Goal: Task Accomplishment & Management: Manage account settings

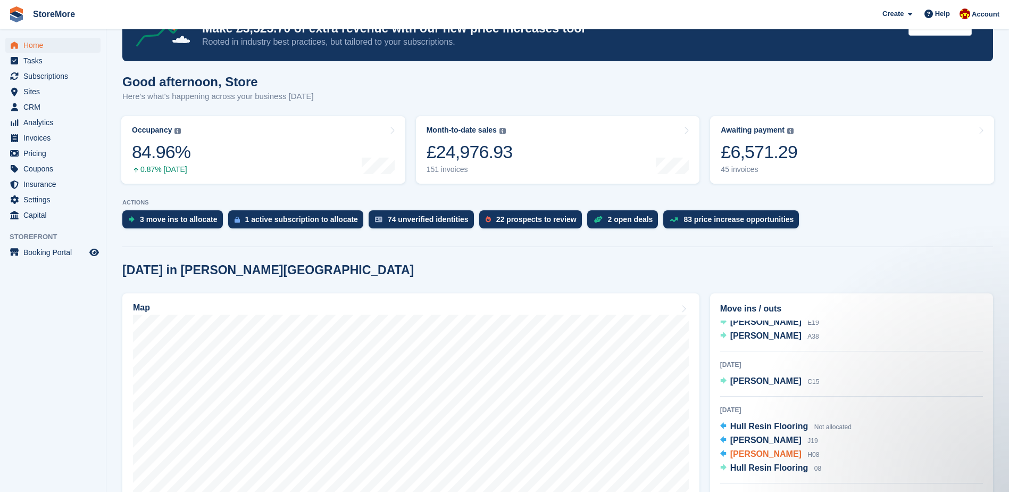
scroll to position [53, 0]
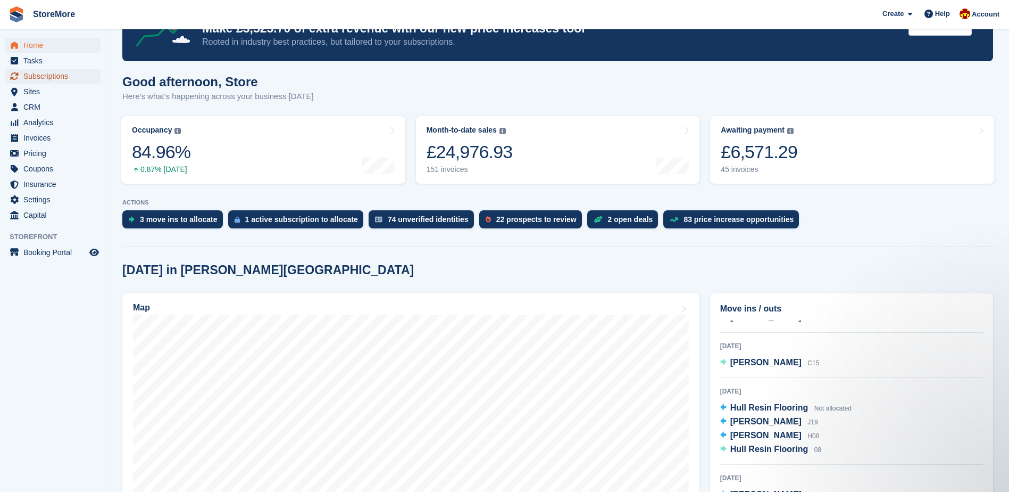
click at [68, 74] on span "Subscriptions" at bounding box center [55, 76] width 64 height 15
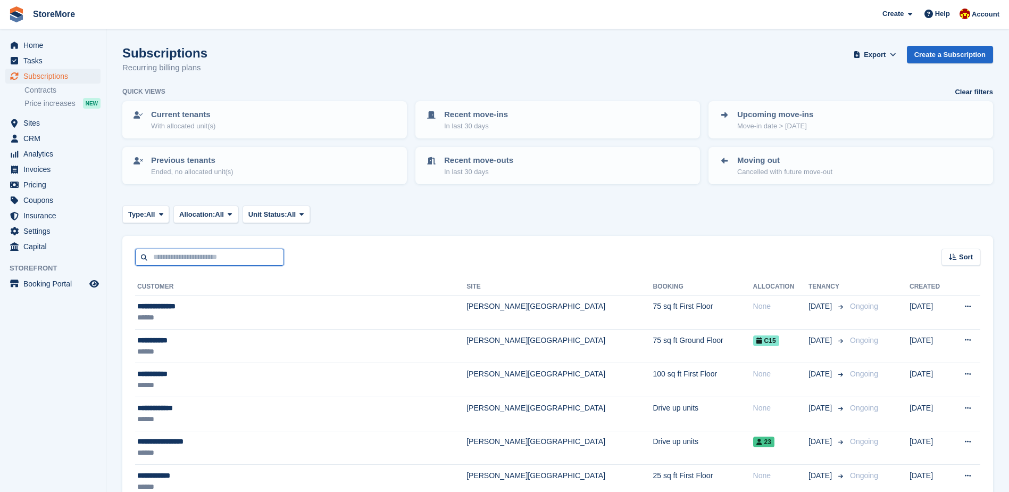
click at [177, 264] on input "text" at bounding box center [209, 257] width 149 height 18
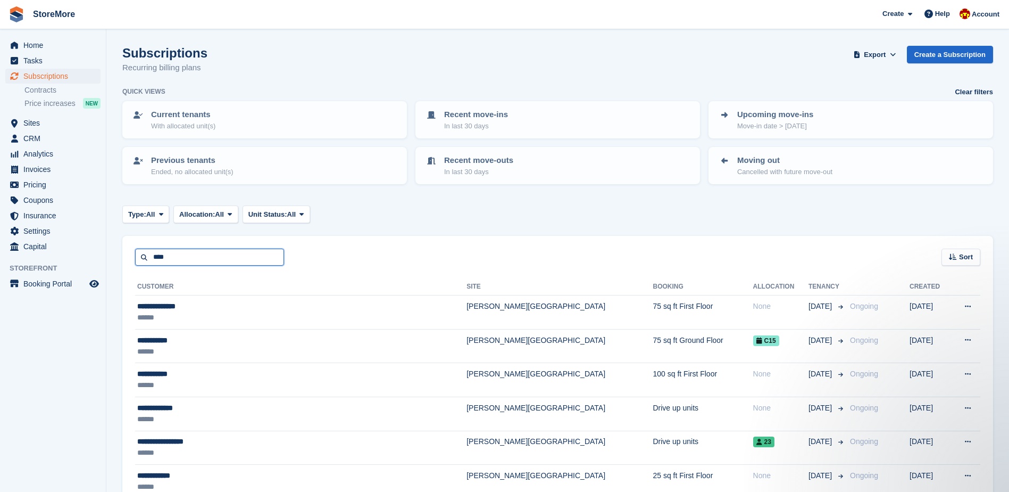
type input "****"
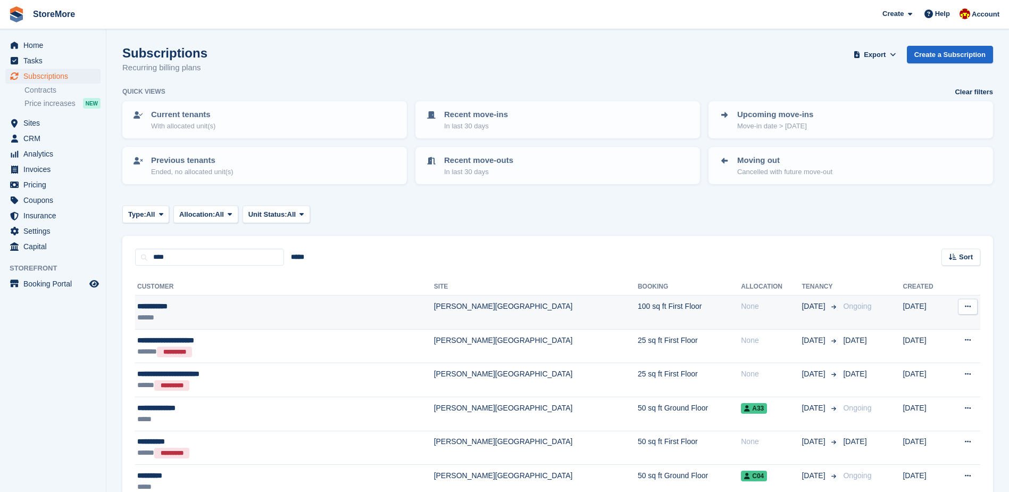
click at [194, 309] on div "**********" at bounding box center [237, 306] width 201 height 11
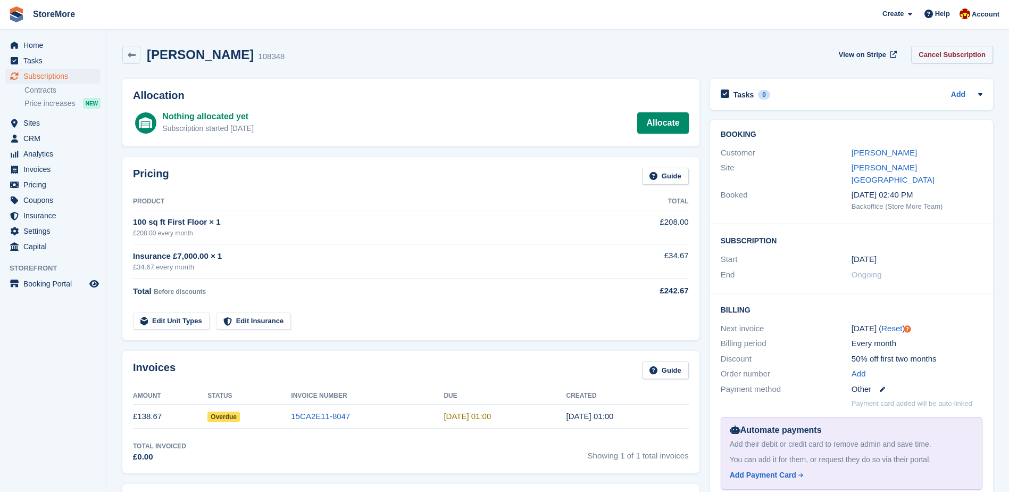
click at [957, 56] on link "Cancel Subscription" at bounding box center [952, 55] width 82 height 18
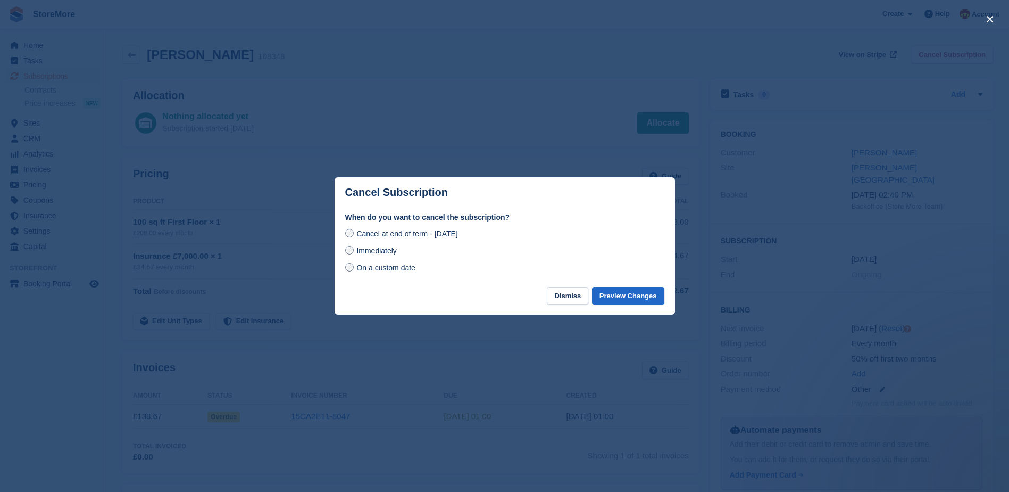
click at [405, 255] on div "Immediately" at bounding box center [504, 250] width 319 height 13
click at [374, 254] on span "Immediately" at bounding box center [376, 250] width 40 height 9
click at [652, 294] on button "Preview Changes" at bounding box center [628, 296] width 72 height 18
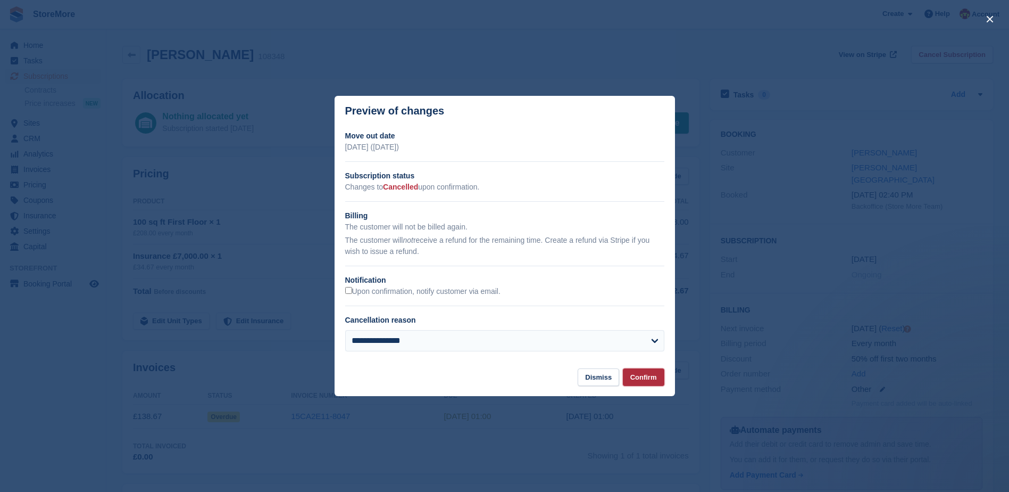
click at [650, 376] on button "Confirm" at bounding box center [644, 377] width 42 height 18
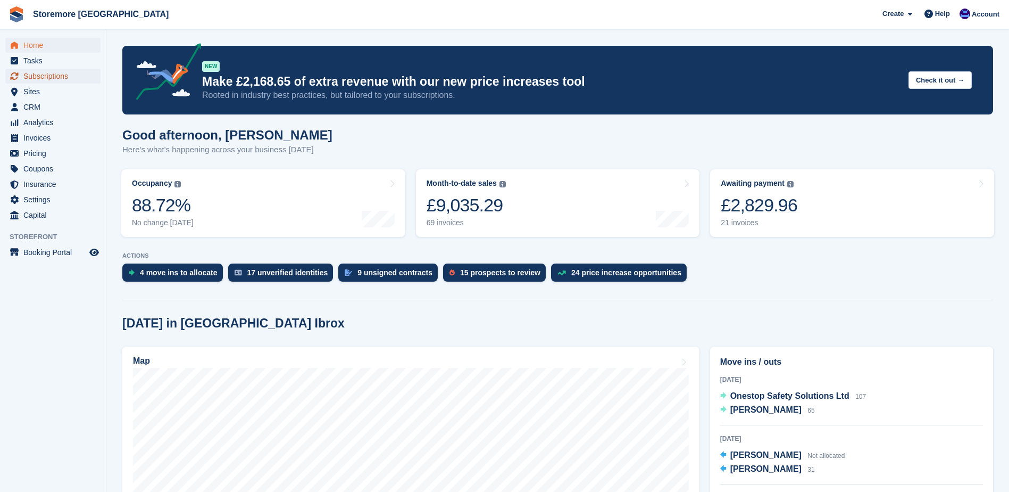
click at [69, 80] on span "Subscriptions" at bounding box center [55, 76] width 64 height 15
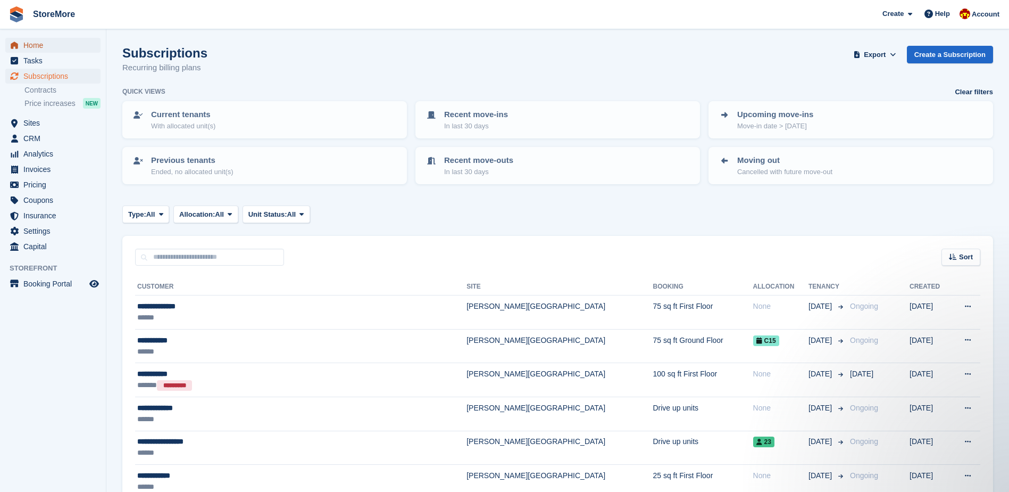
click at [52, 42] on span "Home" at bounding box center [55, 45] width 64 height 15
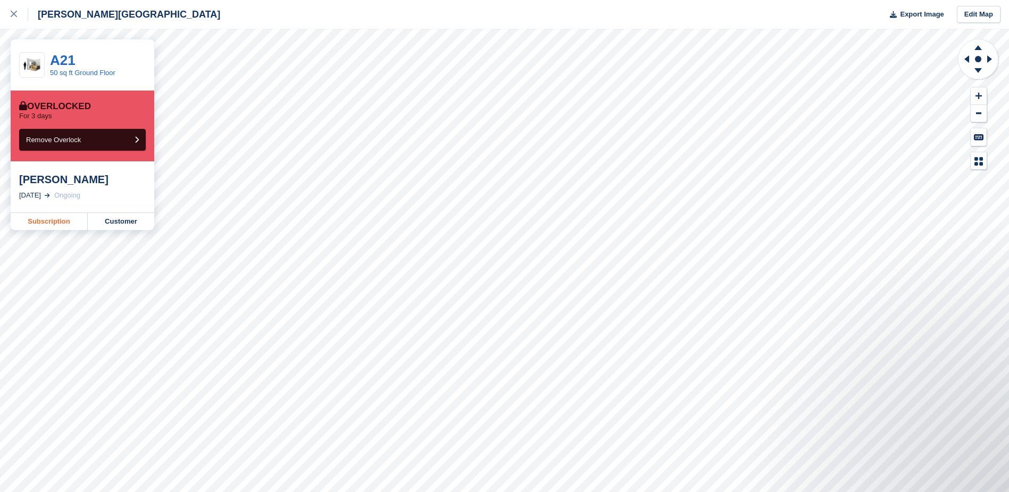
click at [66, 218] on link "Subscription" at bounding box center [49, 221] width 77 height 17
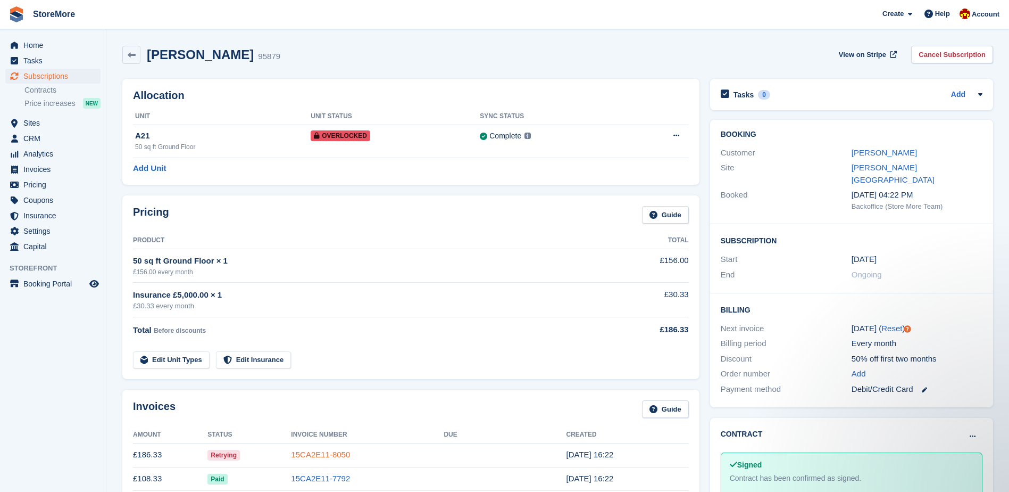
click at [327, 451] on link "15CA2E11-8050" at bounding box center [320, 454] width 59 height 9
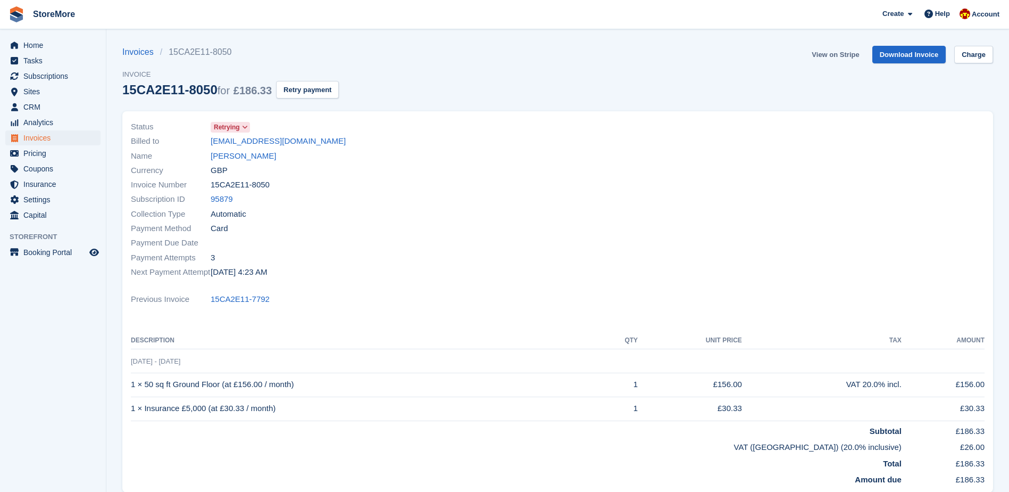
click at [827, 49] on link "View on Stripe" at bounding box center [836, 55] width 56 height 18
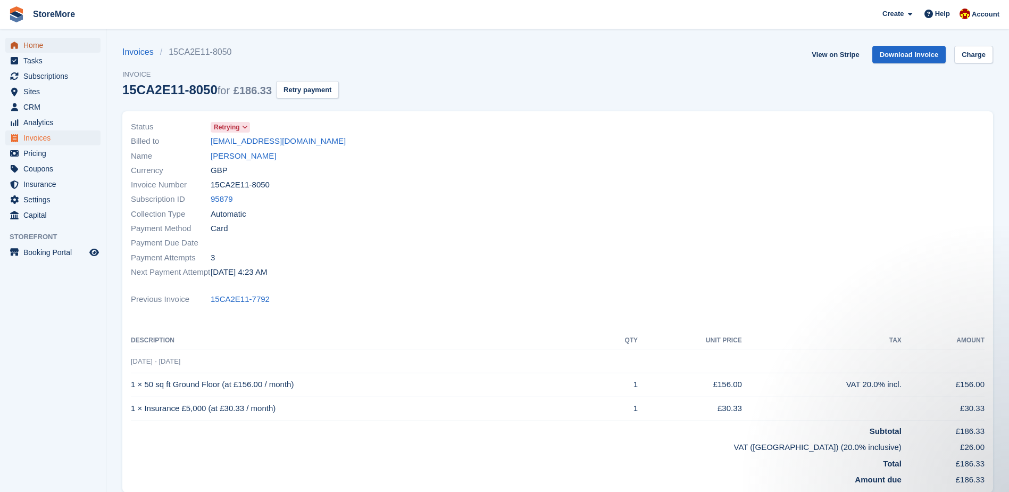
click at [45, 42] on span "Home" at bounding box center [55, 45] width 64 height 15
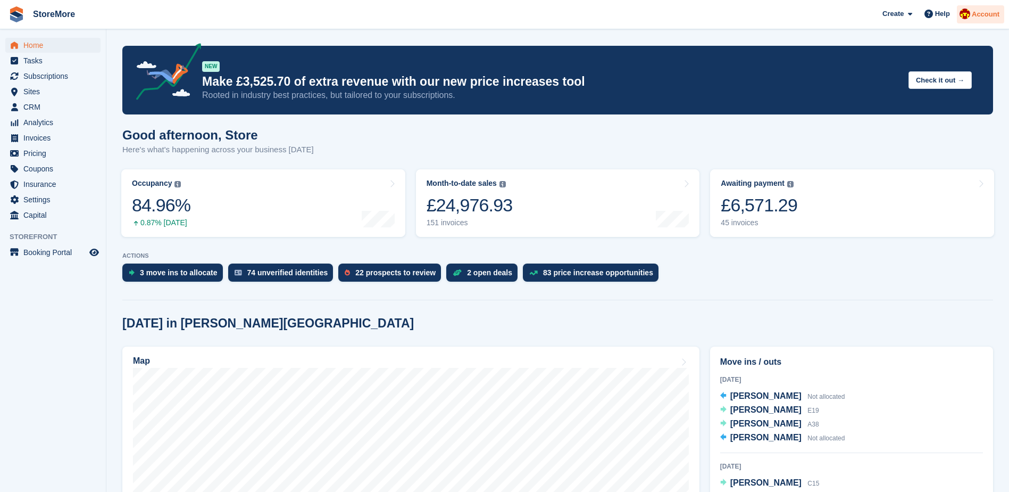
click at [993, 23] on div "Account" at bounding box center [980, 14] width 47 height 19
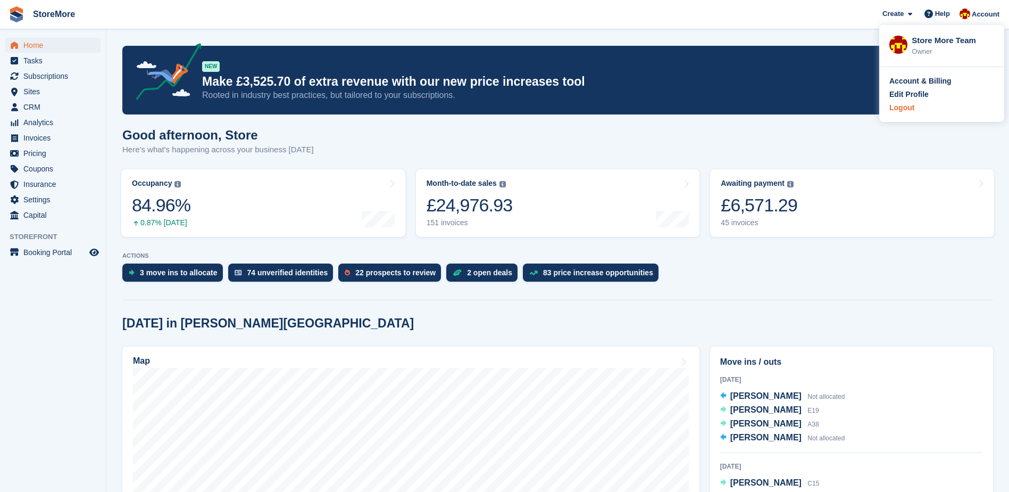
click at [901, 109] on div "Logout" at bounding box center [902, 107] width 25 height 11
